Goal: Check status: Check status

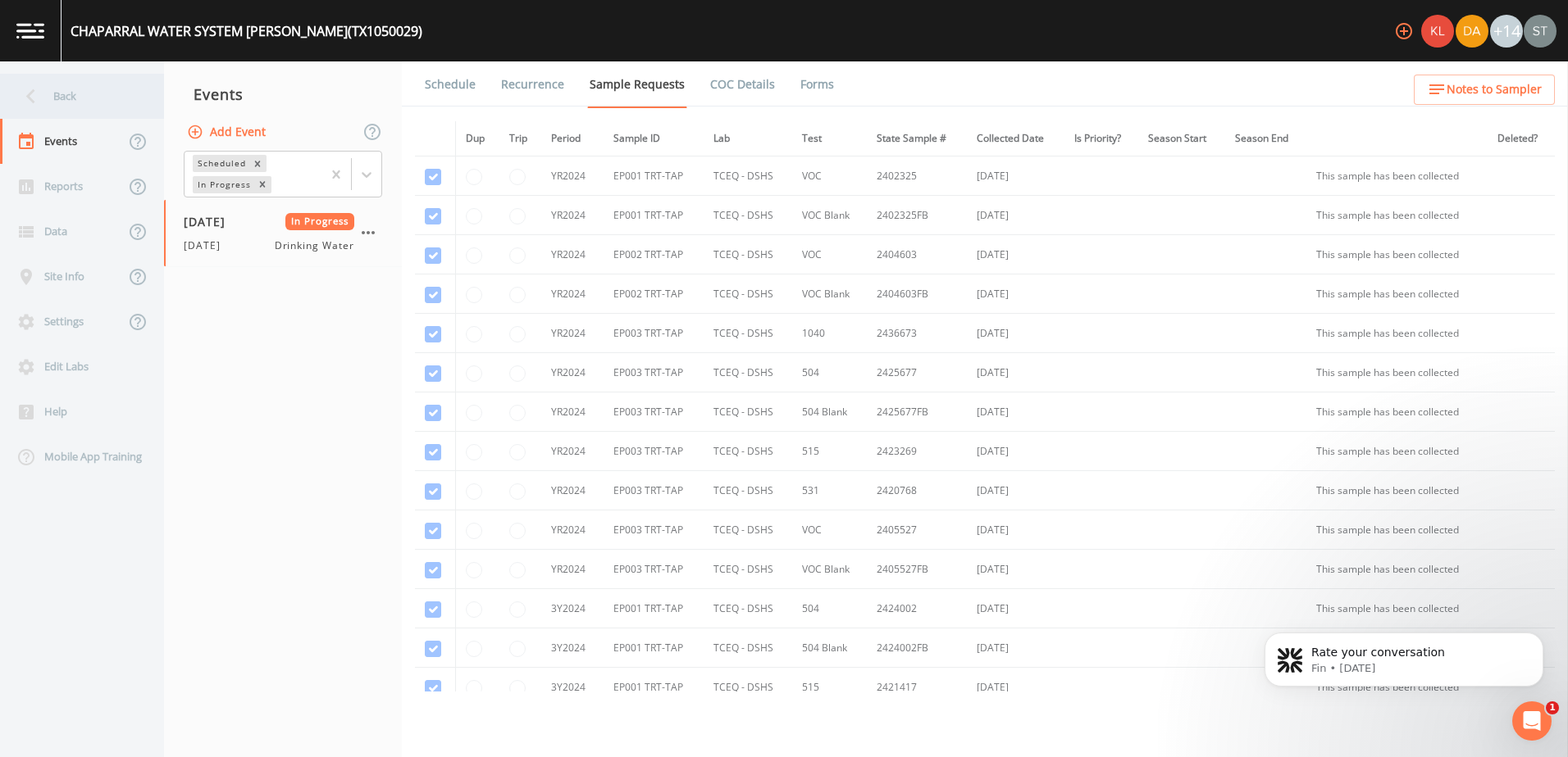
click at [54, 90] on div "Back" at bounding box center [73, 97] width 147 height 45
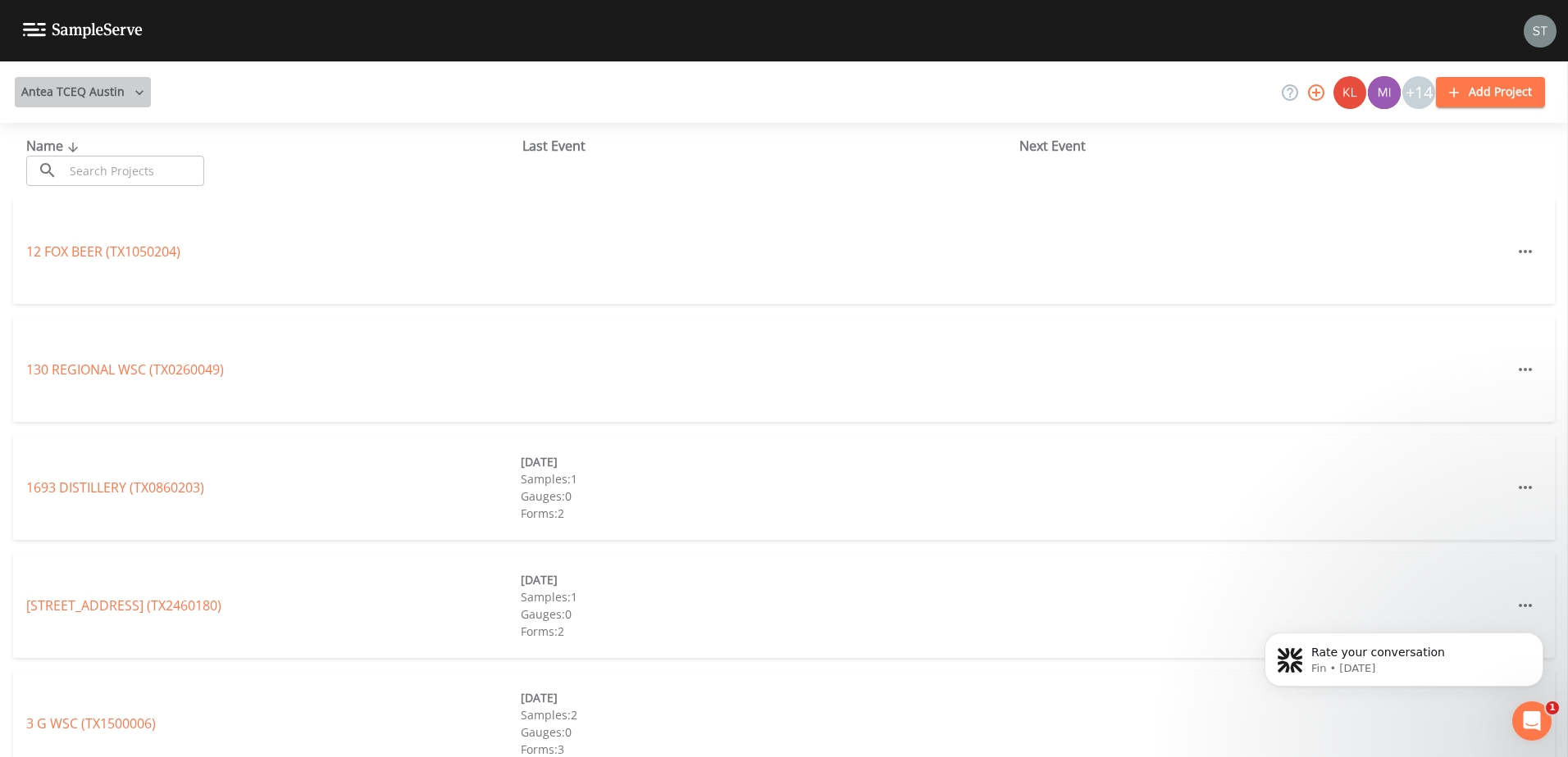
click at [94, 96] on button "Antea TCEQ Austin" at bounding box center [83, 92] width 136 height 31
click at [369, 756] on div at bounding box center [784, 757] width 1568 height 0
click at [139, 162] on input "text" at bounding box center [134, 171] width 140 height 31
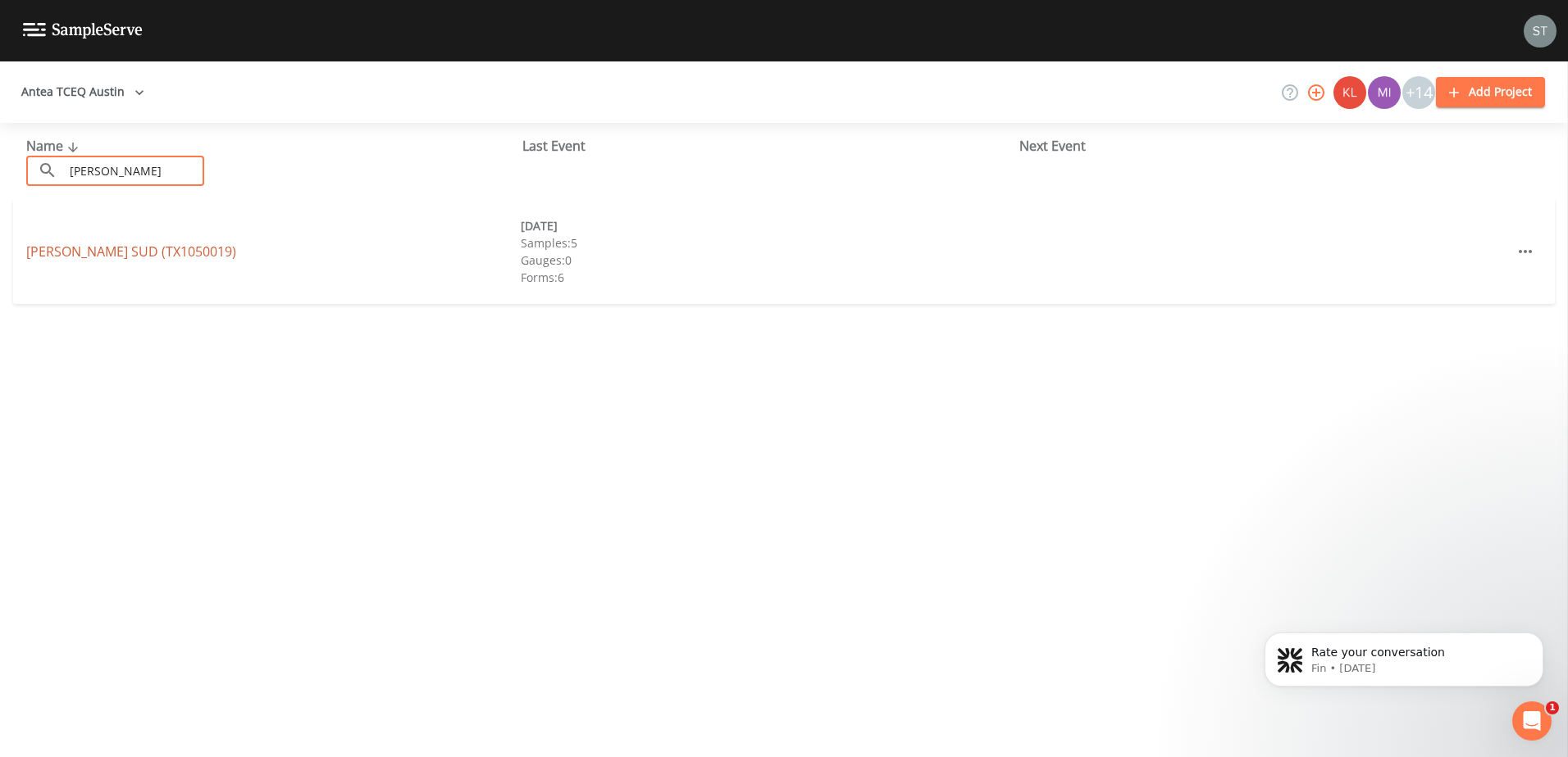
type input "[PERSON_NAME]"
click at [136, 248] on link "[PERSON_NAME][GEOGRAPHIC_DATA] (TX1050019)" at bounding box center [131, 252] width 210 height 18
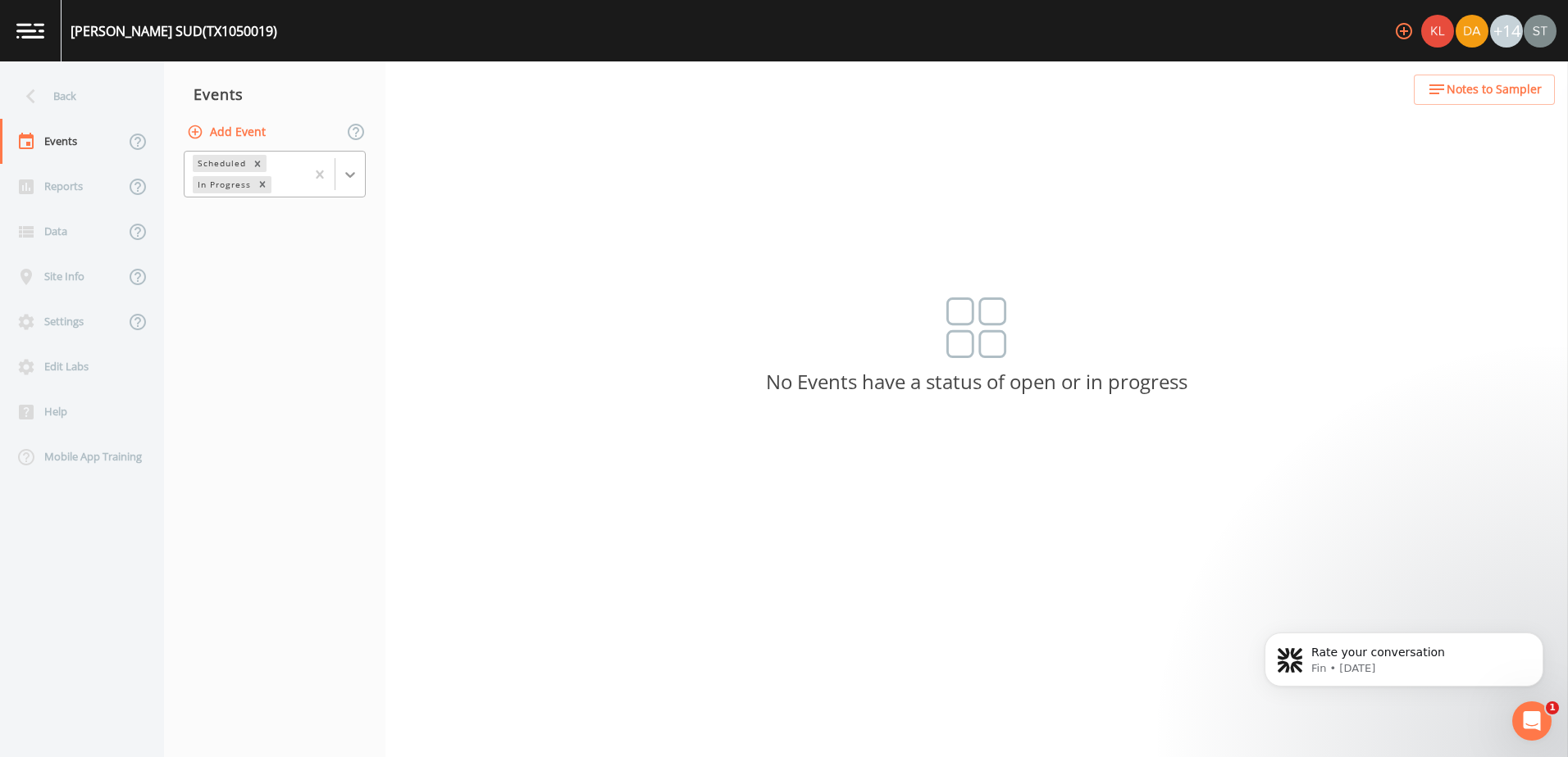
click at [355, 175] on icon at bounding box center [350, 175] width 17 height 17
click at [277, 206] on div "Completed" at bounding box center [274, 198] width 182 height 15
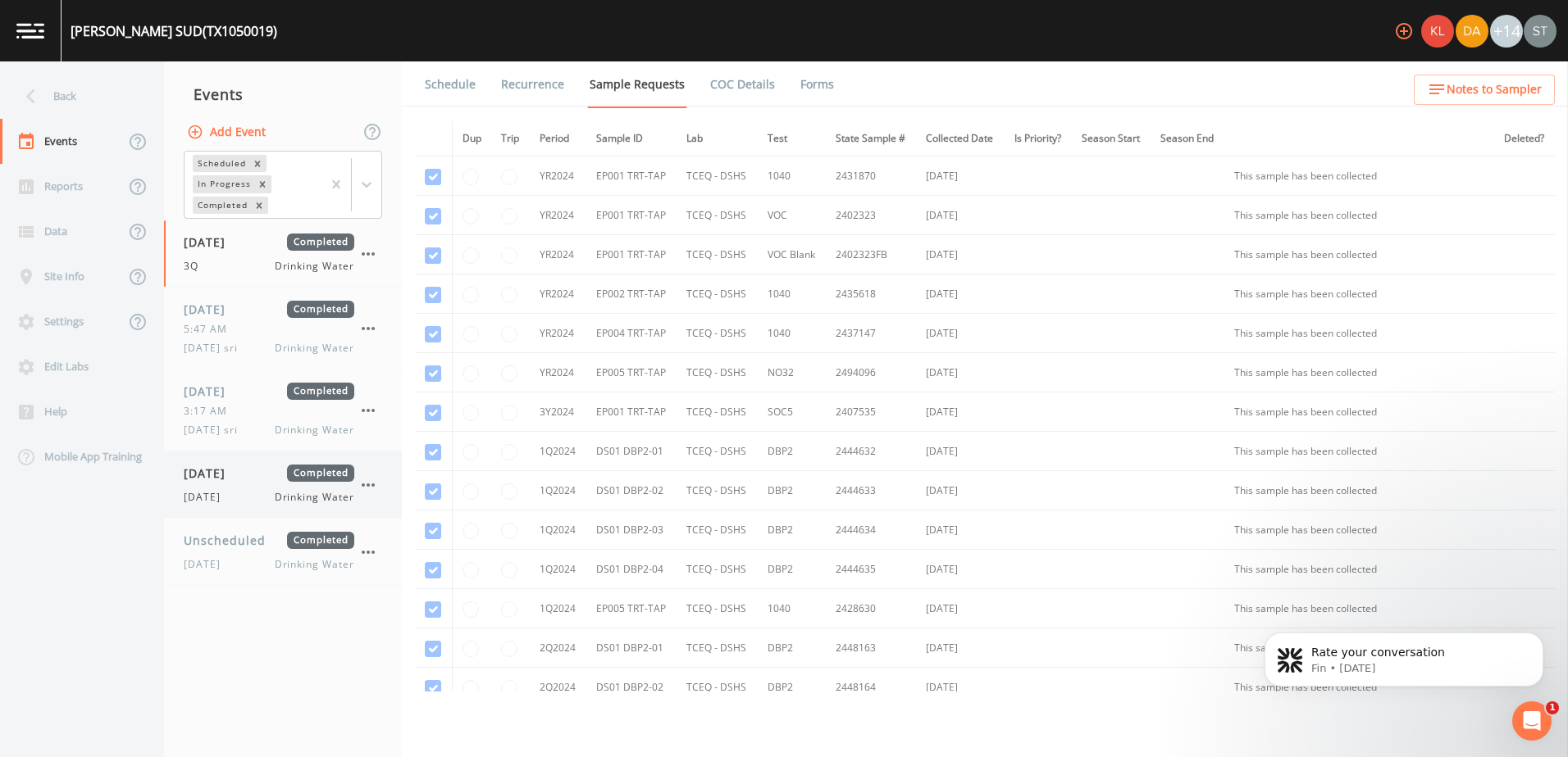
click at [237, 481] on span "[DATE]" at bounding box center [210, 473] width 53 height 17
click at [807, 87] on link "Forms" at bounding box center [817, 84] width 39 height 46
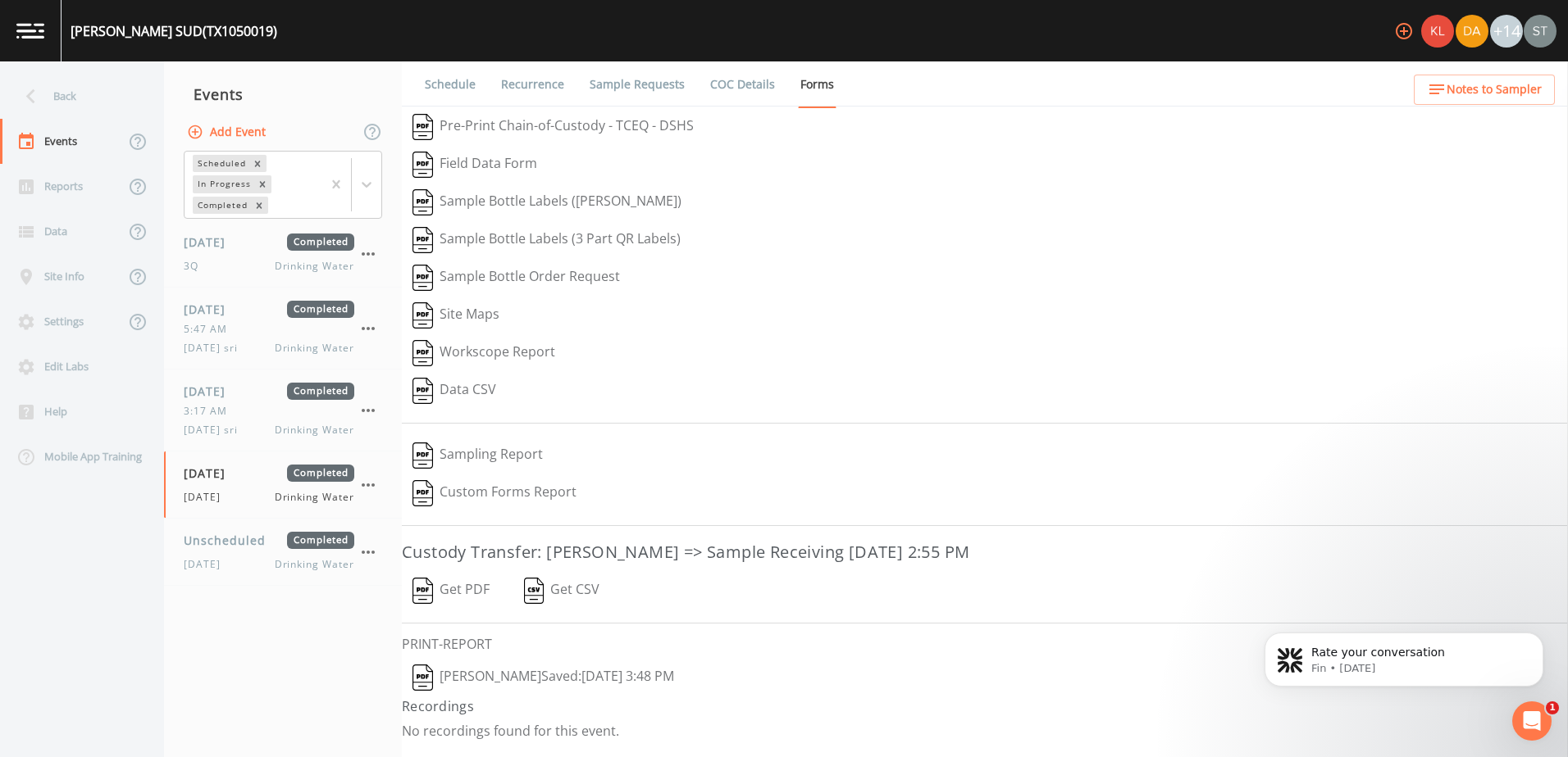
click at [588, 670] on button "[PERSON_NAME]  Saved: [DATE] 3:48 PM" at bounding box center [543, 678] width 282 height 38
click at [451, 74] on link "Schedule" at bounding box center [450, 84] width 55 height 46
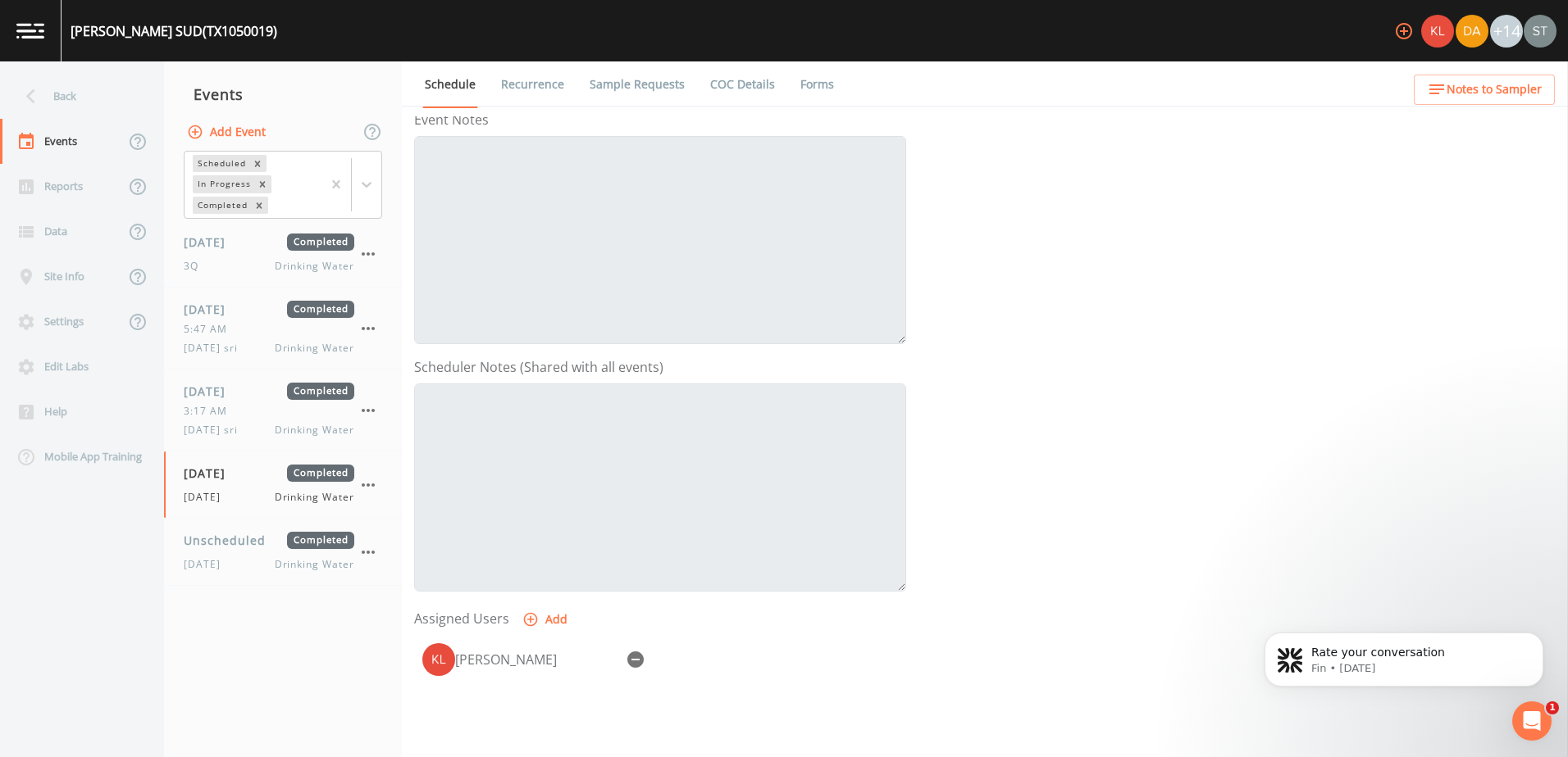
scroll to position [71, 0]
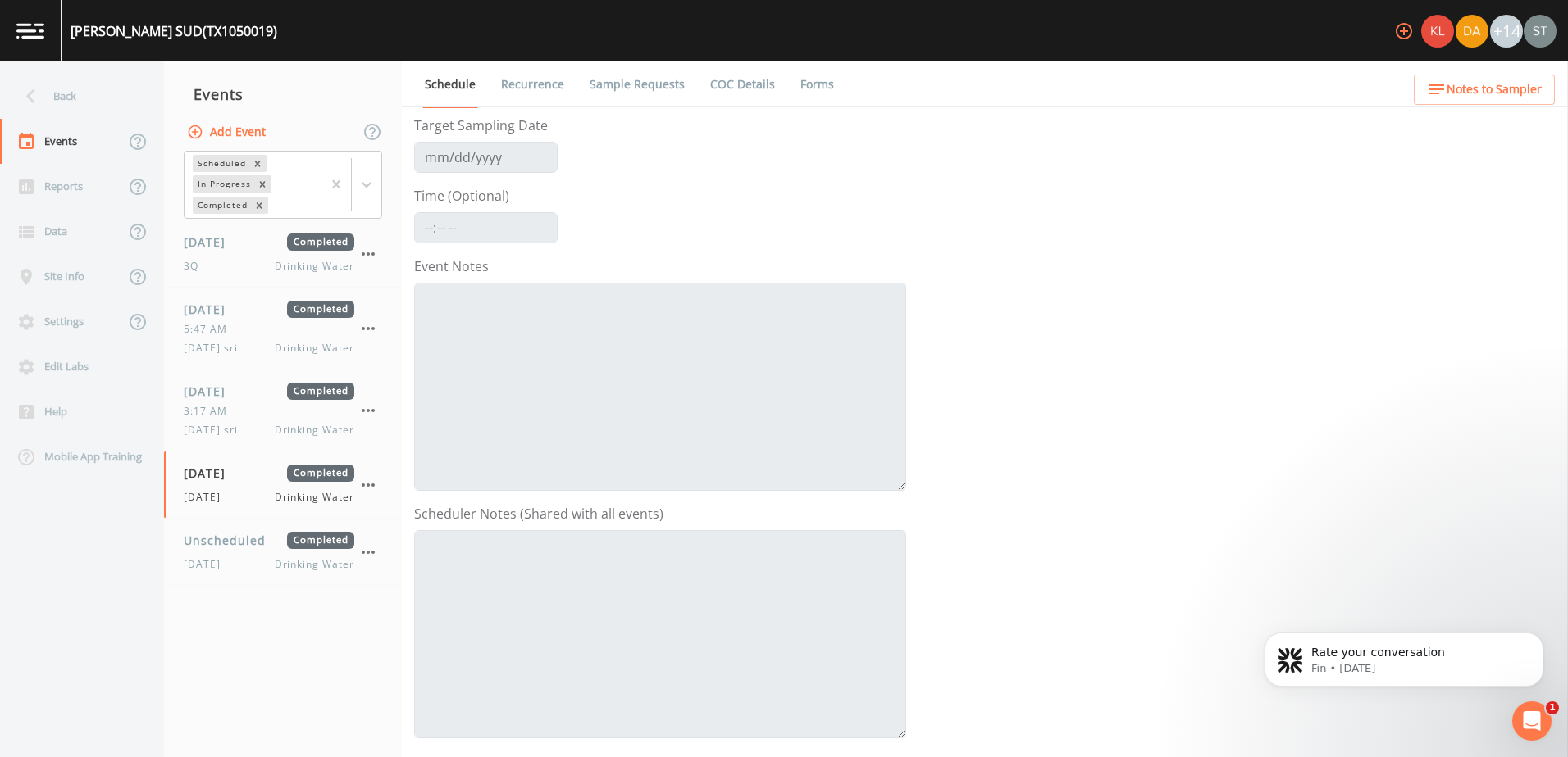
click at [1492, 91] on span "Notes to Sampler" at bounding box center [1494, 90] width 95 height 21
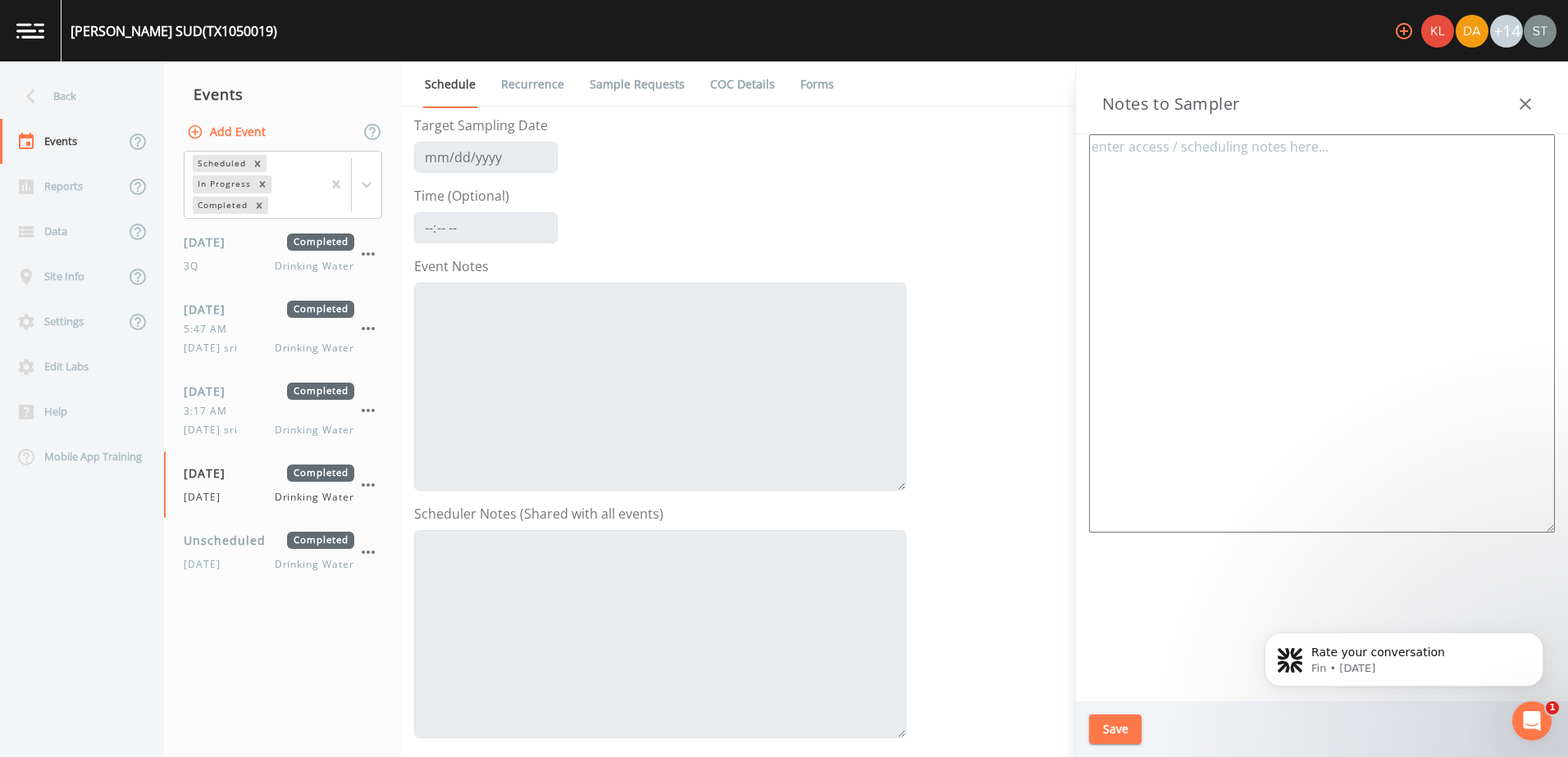
click at [629, 90] on link "Sample Requests" at bounding box center [637, 84] width 100 height 46
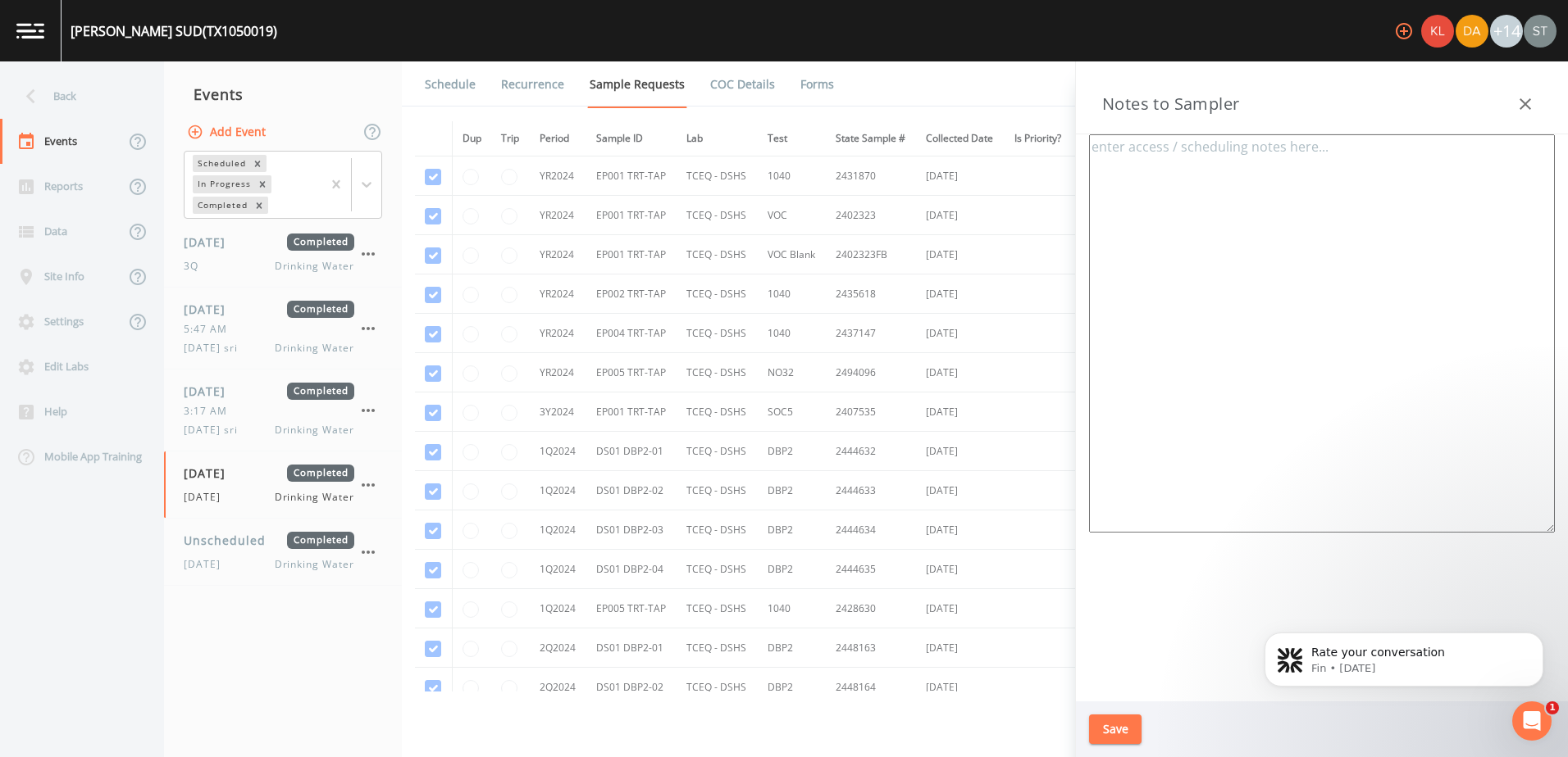
click at [515, 88] on link "Recurrence" at bounding box center [532, 84] width 68 height 46
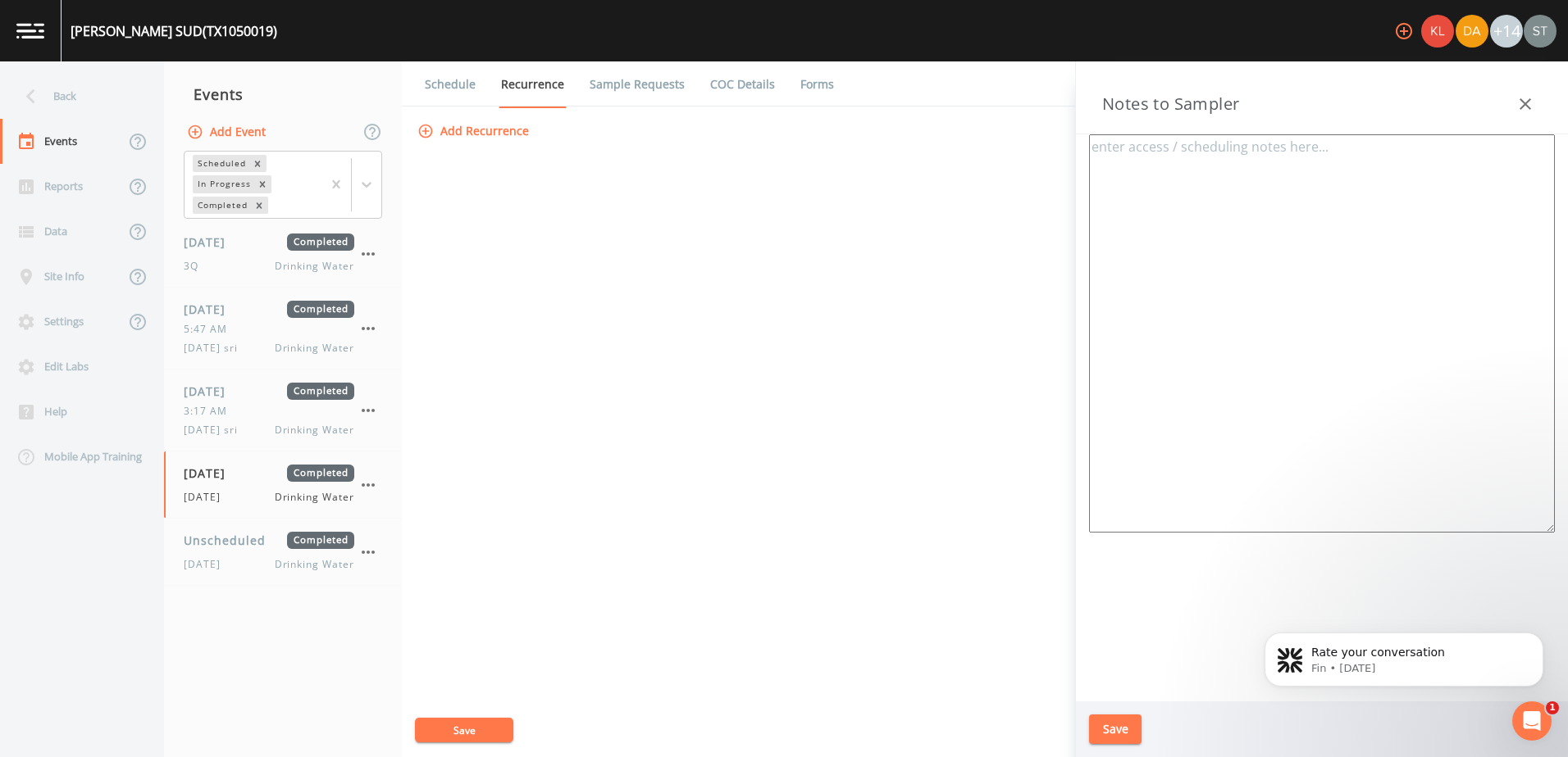
click at [624, 72] on link "Sample Requests" at bounding box center [637, 84] width 100 height 46
